Goal: Task Accomplishment & Management: Manage account settings

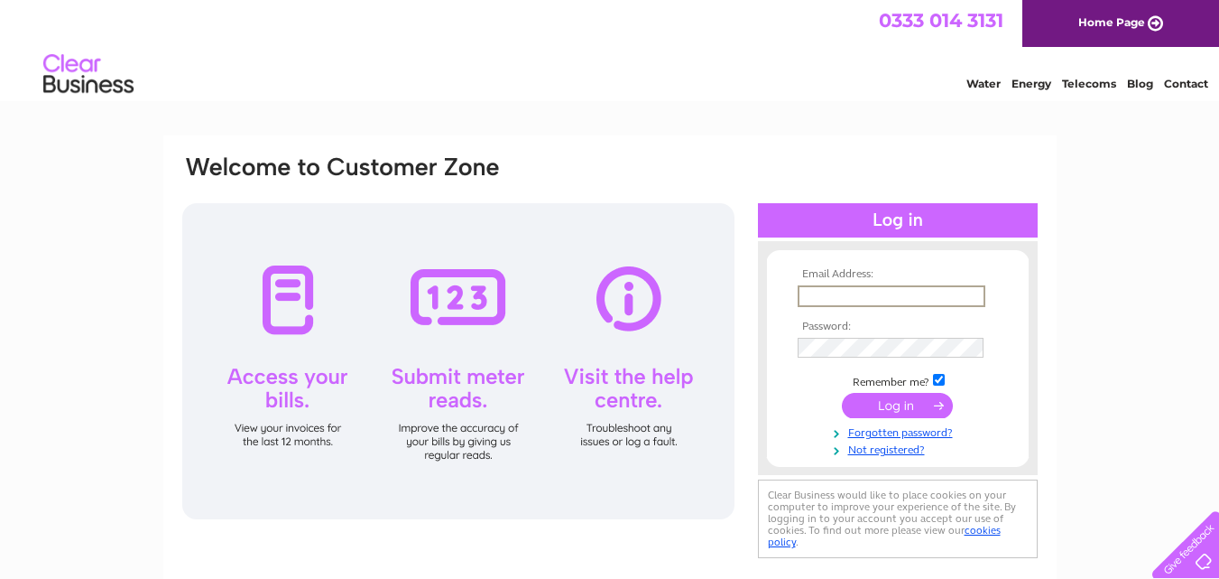
click at [836, 289] on input "text" at bounding box center [892, 296] width 188 height 22
type input "SJHKINVER@aol.com"
click at [895, 409] on input "submit" at bounding box center [897, 405] width 111 height 25
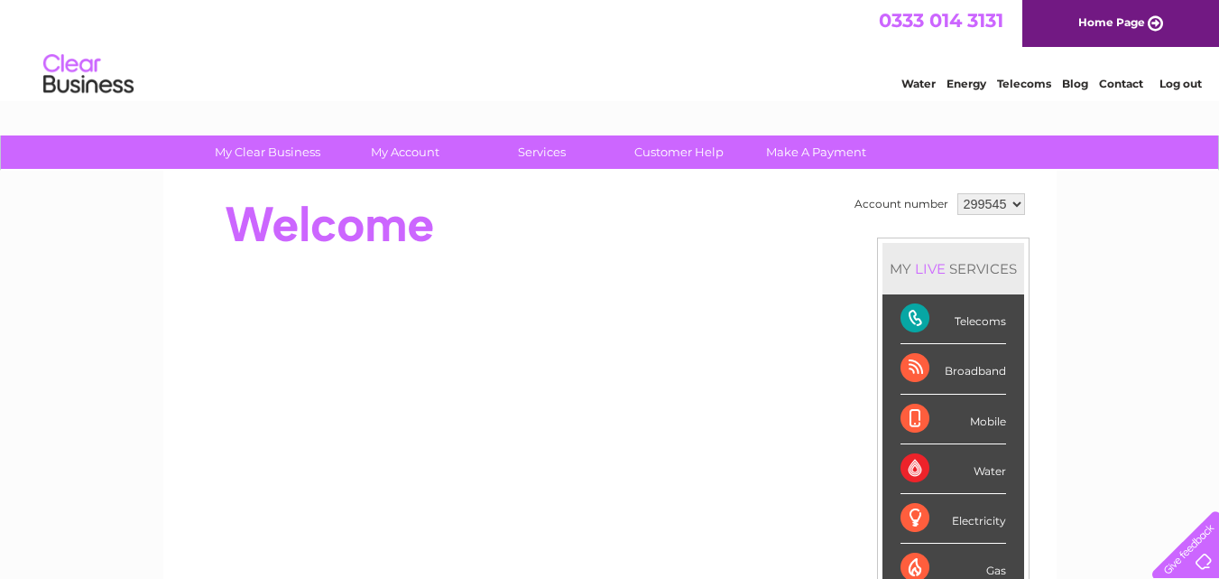
click at [961, 315] on div "Telecoms" at bounding box center [954, 319] width 106 height 50
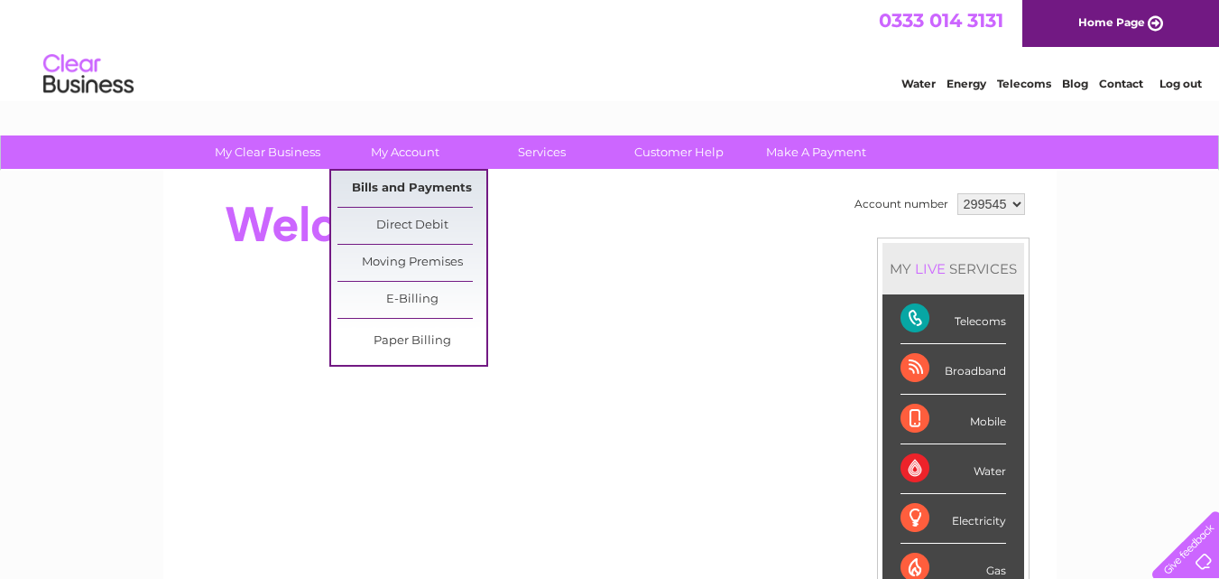
click at [394, 190] on link "Bills and Payments" at bounding box center [412, 189] width 149 height 36
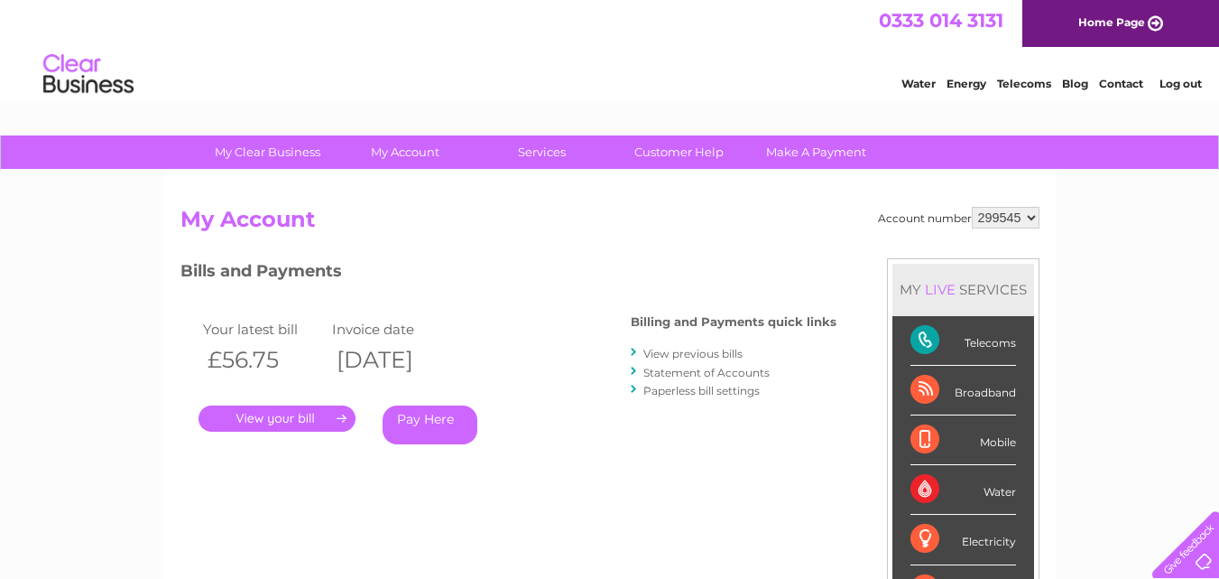
click at [261, 412] on link "." at bounding box center [277, 418] width 157 height 26
click at [255, 414] on link "." at bounding box center [277, 418] width 157 height 26
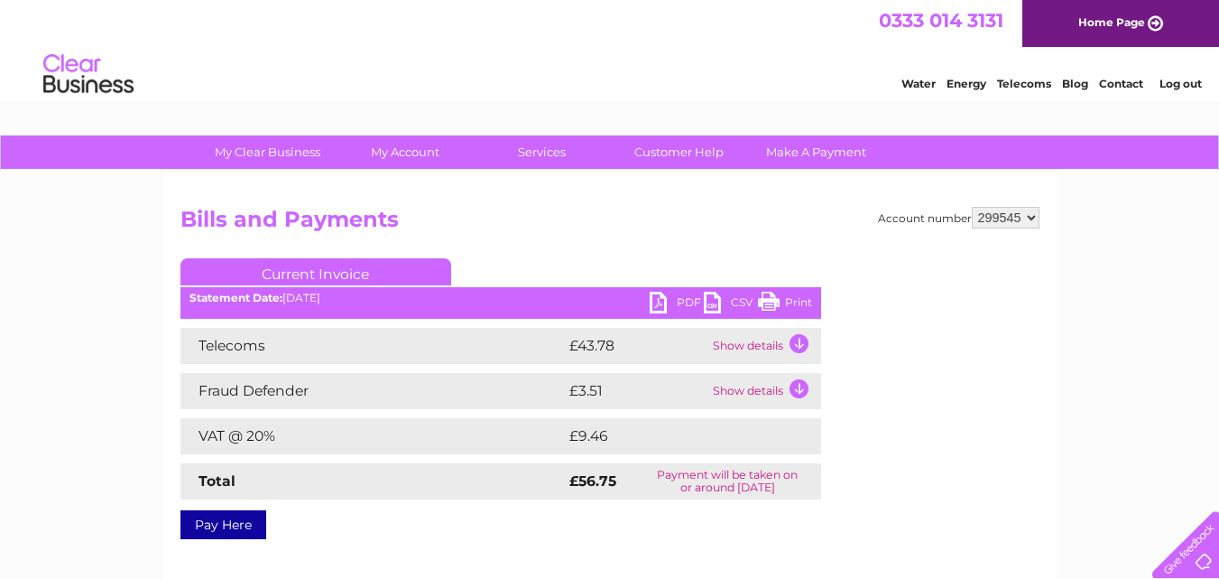
click at [658, 306] on link "PDF" at bounding box center [677, 305] width 54 height 26
